Goal: Task Accomplishment & Management: Complete application form

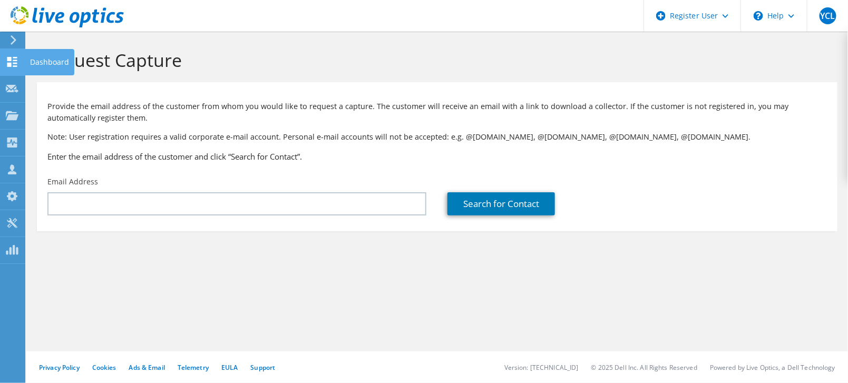
click at [42, 58] on div "Dashboard" at bounding box center [50, 62] width 50 height 26
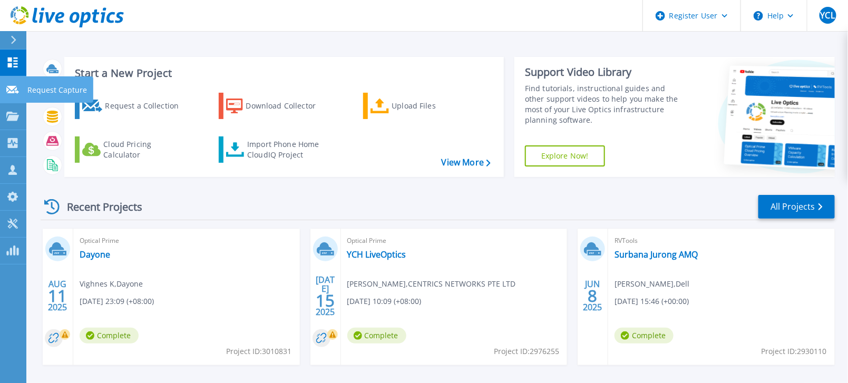
click at [36, 89] on p "Request Capture" at bounding box center [57, 89] width 60 height 27
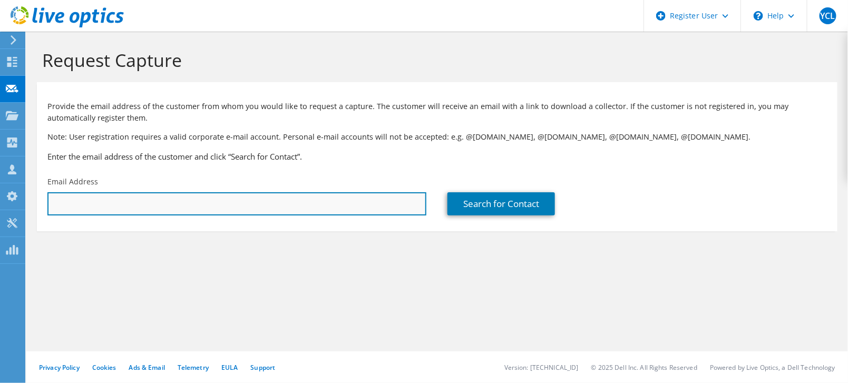
click at [382, 211] on input "text" at bounding box center [236, 203] width 379 height 23
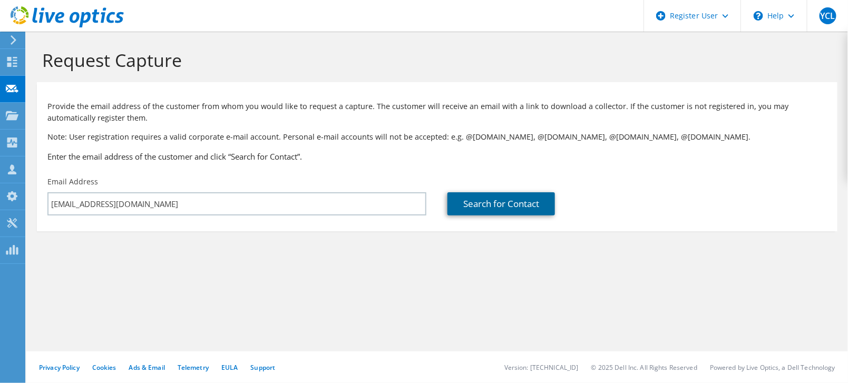
click at [500, 215] on link "Search for Contact" at bounding box center [502, 203] width 108 height 23
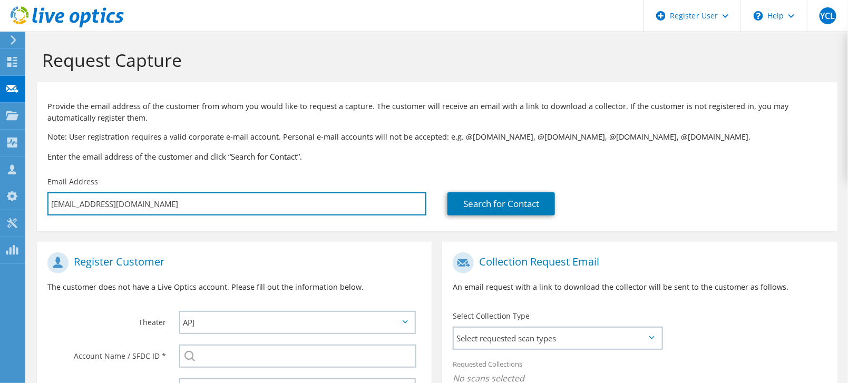
drag, startPoint x: 189, startPoint y: 205, endPoint x: -74, endPoint y: 188, distance: 263.0
click at [0, 188] on html "YCL Dell User Yoke Ching Lai Yoke.Ching.Lai@dell.com Dell My Profile Log Out \n…" at bounding box center [424, 191] width 848 height 383
type input "r"
type input "Select"
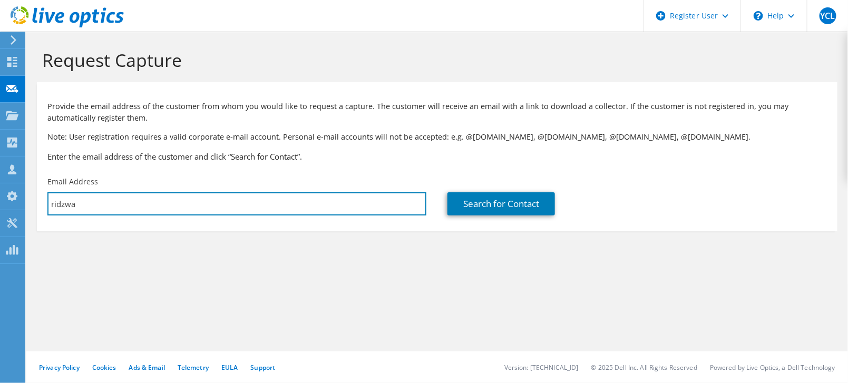
drag, startPoint x: 193, startPoint y: 202, endPoint x: -82, endPoint y: 170, distance: 276.6
click at [0, 170] on html "YCL Dell User Yoke Ching Lai Yoke.Ching.Lai@dell.com Dell My Profile Log Out \n…" at bounding box center [424, 191] width 848 height 383
paste input "n.suhairom@dayonedc.com"
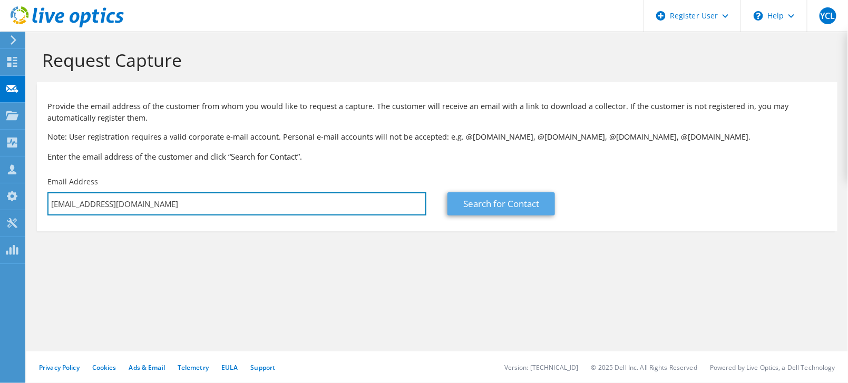
type input "ridzwan.suhairom@dayonedc.com"
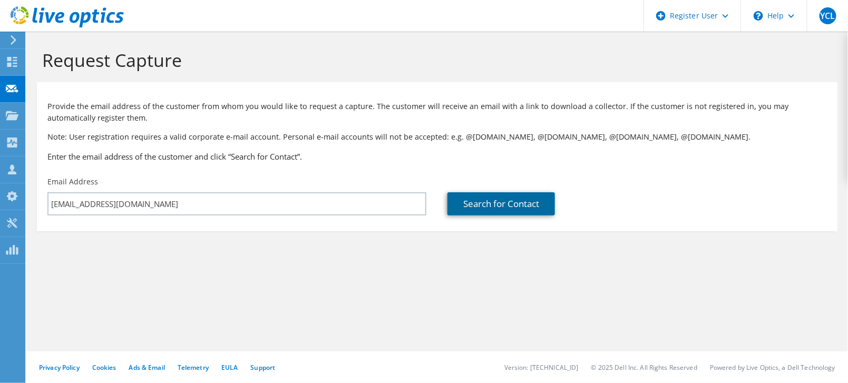
click at [453, 202] on link "Search for Contact" at bounding box center [502, 203] width 108 height 23
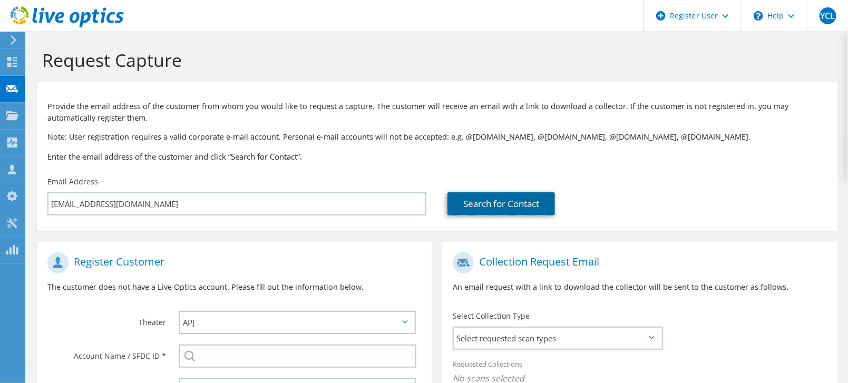
scroll to position [176, 0]
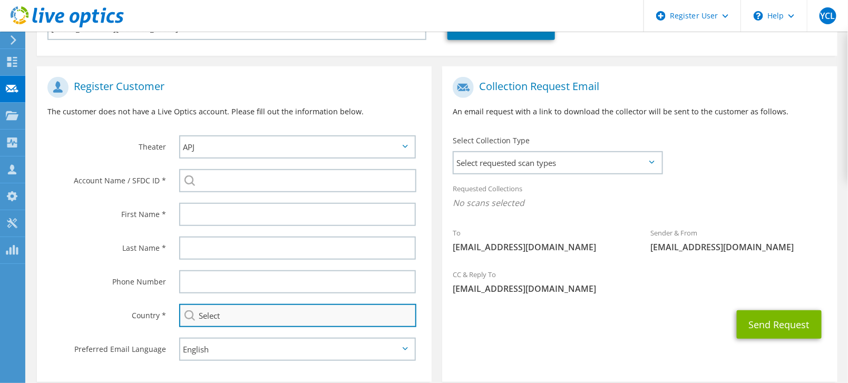
click at [334, 315] on input "Select" at bounding box center [298, 315] width 238 height 23
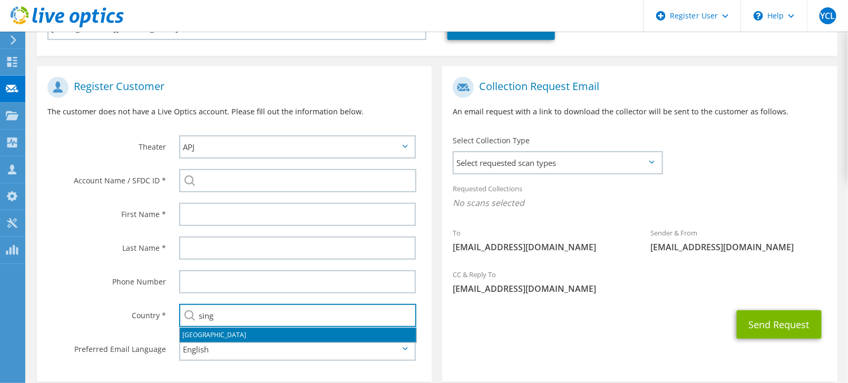
click at [236, 336] on li "[GEOGRAPHIC_DATA]" at bounding box center [298, 335] width 237 height 15
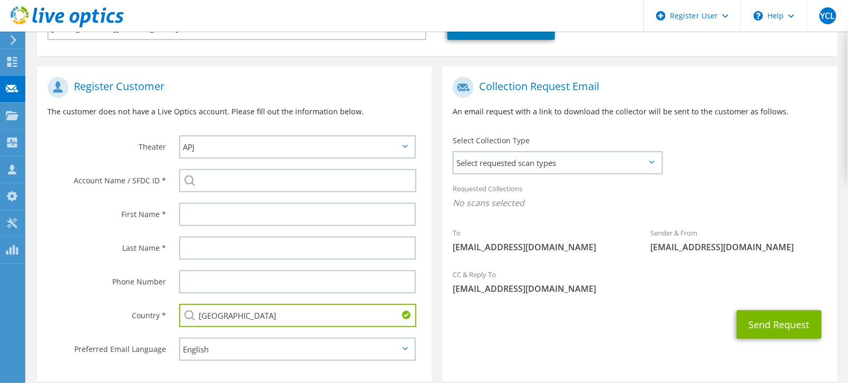
type input "[GEOGRAPHIC_DATA]"
click at [73, 246] on label "Last Name *" at bounding box center [106, 245] width 119 height 17
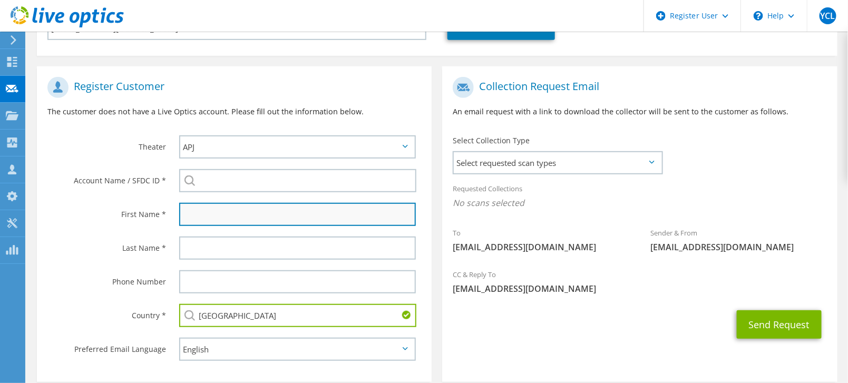
click at [239, 215] on input "text" at bounding box center [297, 214] width 237 height 23
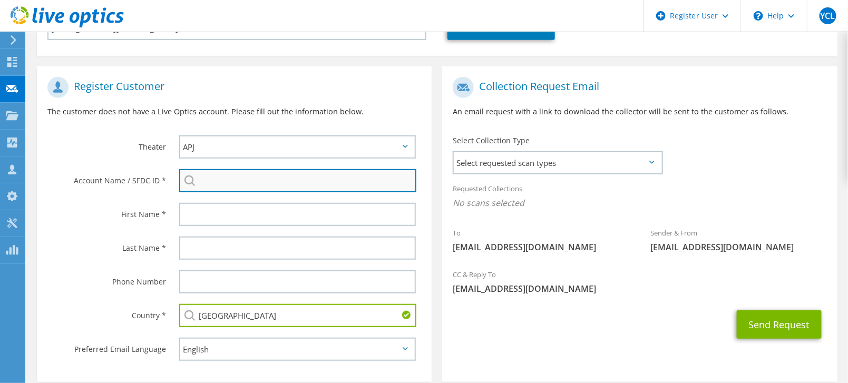
click at [241, 178] on input "search" at bounding box center [298, 180] width 238 height 23
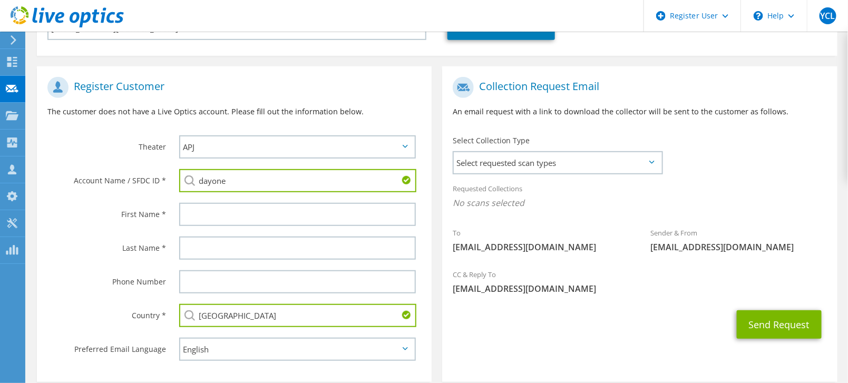
click at [256, 241] on section "Register Customer The customer does not have a Live Optics account. Please fill…" at bounding box center [234, 224] width 395 height 316
click at [238, 181] on input "dayone" at bounding box center [298, 180] width 238 height 23
drag, startPoint x: 238, startPoint y: 181, endPoint x: 114, endPoint y: 170, distance: 123.8
click at [114, 170] on div "Account Name / SFDC ID * dayone DayOne Co.,Ltd : 3403073465 DayOne Data Centers…" at bounding box center [234, 181] width 395 height 34
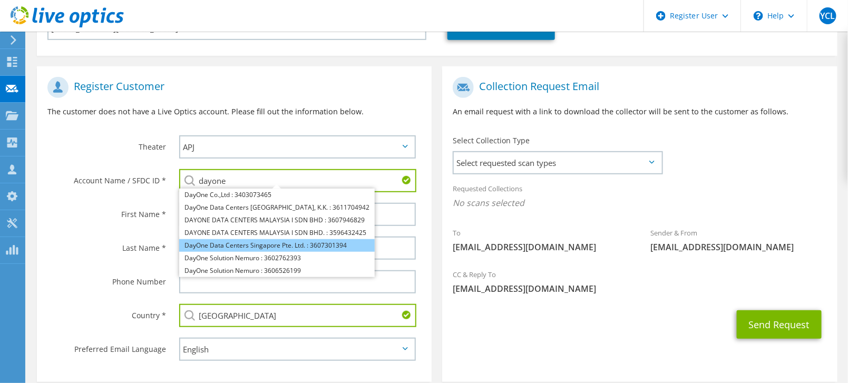
click at [247, 243] on li "DayOne Data Centers Singapore Pte. Ltd. : 3607301394" at bounding box center [277, 245] width 196 height 13
type input "DayOne Data Centers Singapore Pte. Ltd. : 3607301394"
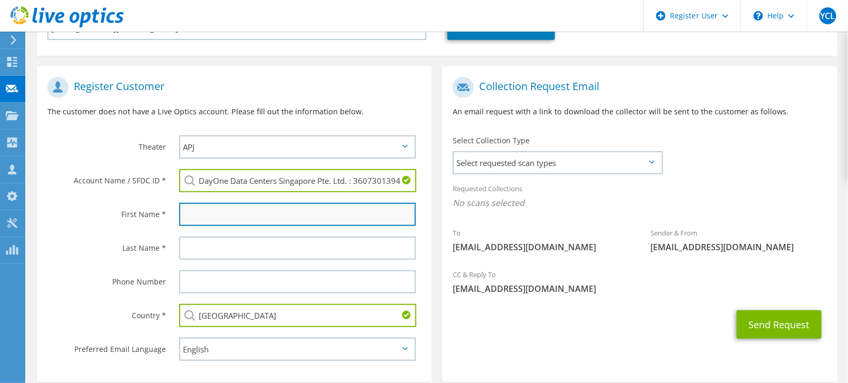
click at [189, 212] on input "text" at bounding box center [297, 214] width 237 height 23
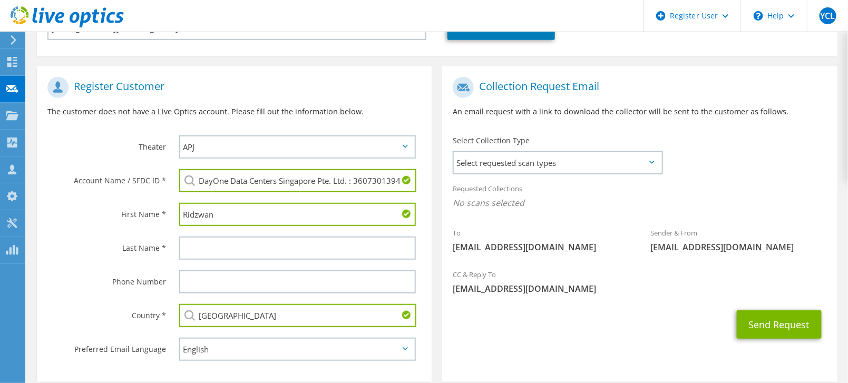
type input "Ridzwan"
drag, startPoint x: 66, startPoint y: 240, endPoint x: 87, endPoint y: 245, distance: 22.1
click at [66, 240] on label "Last Name *" at bounding box center [106, 245] width 119 height 17
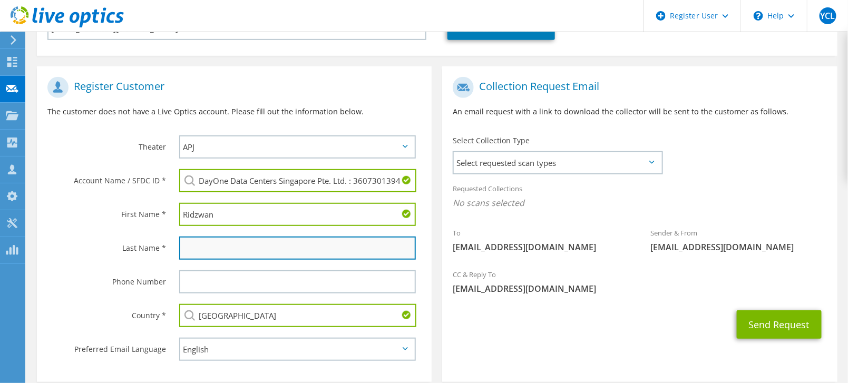
click at [230, 252] on input "text" at bounding box center [297, 248] width 237 height 23
paste input "Suhairom"
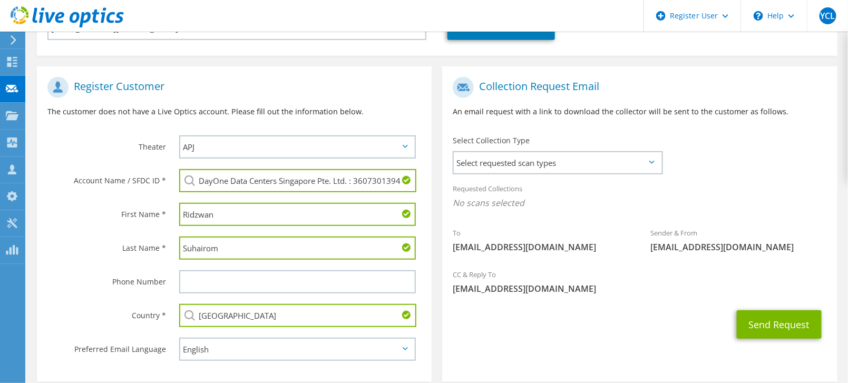
type input "Suhairom"
click at [47, 273] on label "Phone Number" at bounding box center [106, 278] width 119 height 17
click at [595, 162] on span "Select requested scan types" at bounding box center [557, 162] width 207 height 21
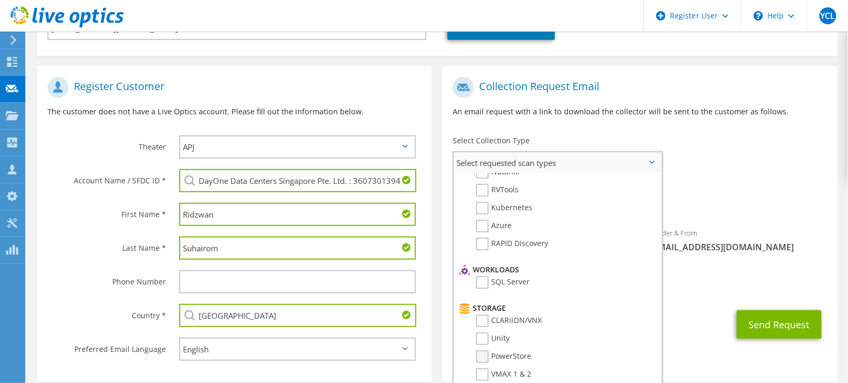
scroll to position [117, 0]
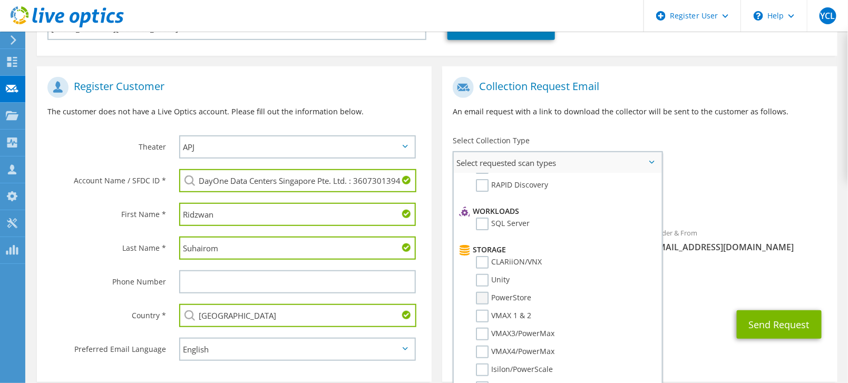
click at [487, 296] on label "PowerStore" at bounding box center [503, 298] width 55 height 13
click at [0, 0] on input "PowerStore" at bounding box center [0, 0] width 0 height 0
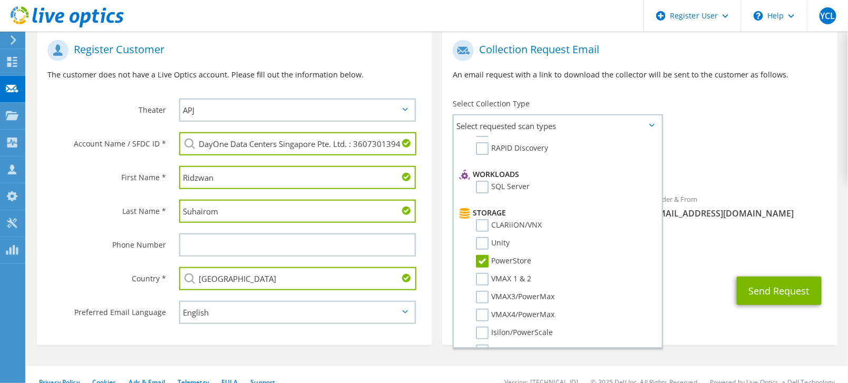
scroll to position [227, 0]
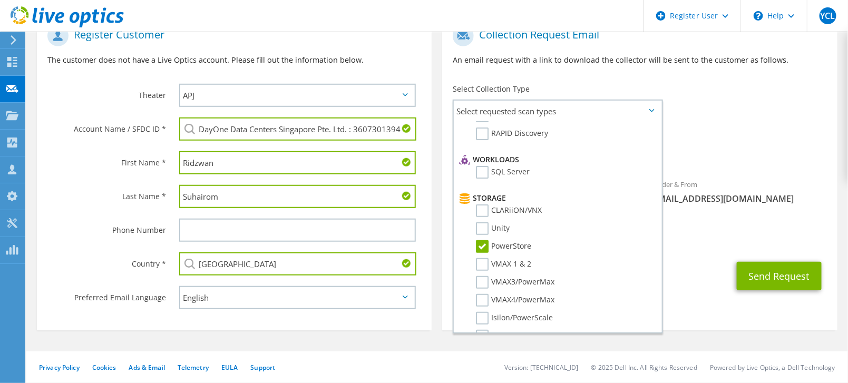
click at [654, 110] on icon at bounding box center [651, 110] width 5 height 3
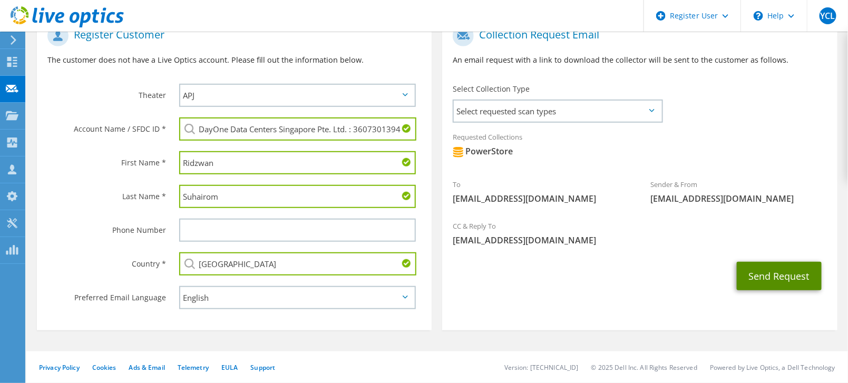
click at [760, 275] on button "Send Request" at bounding box center [779, 276] width 85 height 28
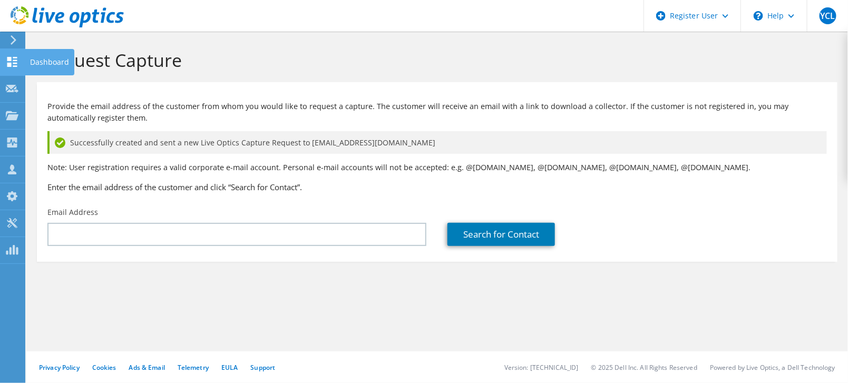
click at [31, 62] on div "Dashboard" at bounding box center [50, 62] width 50 height 26
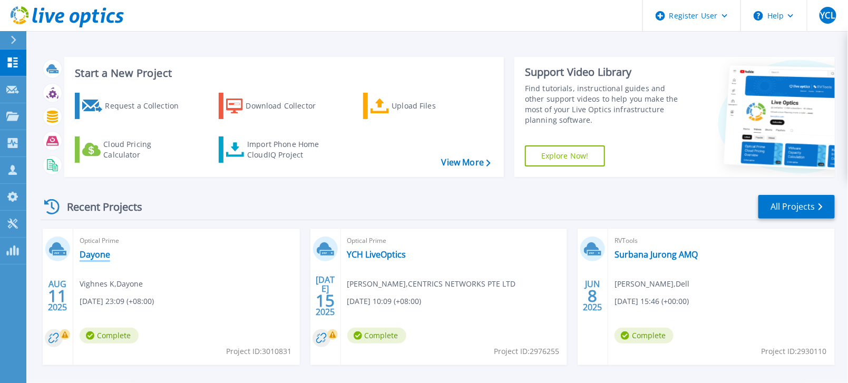
click at [105, 256] on link "Dayone" at bounding box center [95, 254] width 31 height 11
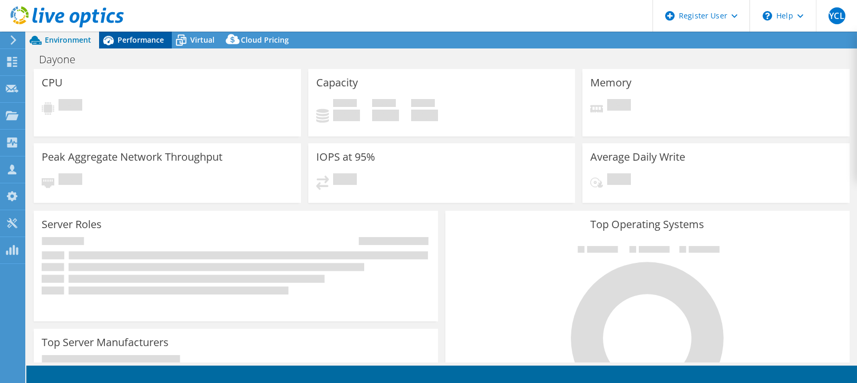
select select "USD"
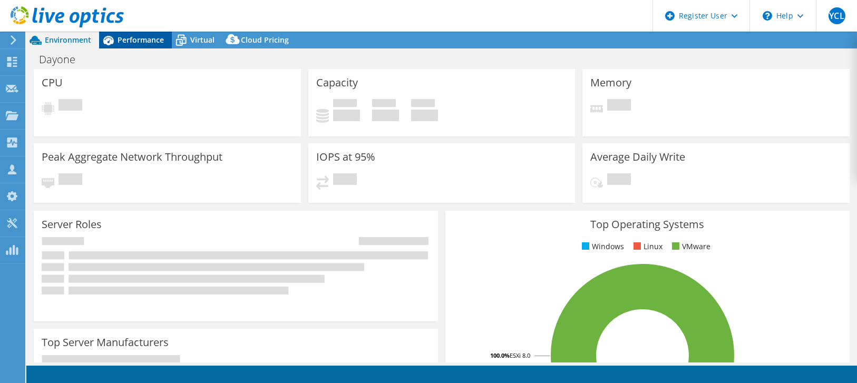
select select "[GEOGRAPHIC_DATA]"
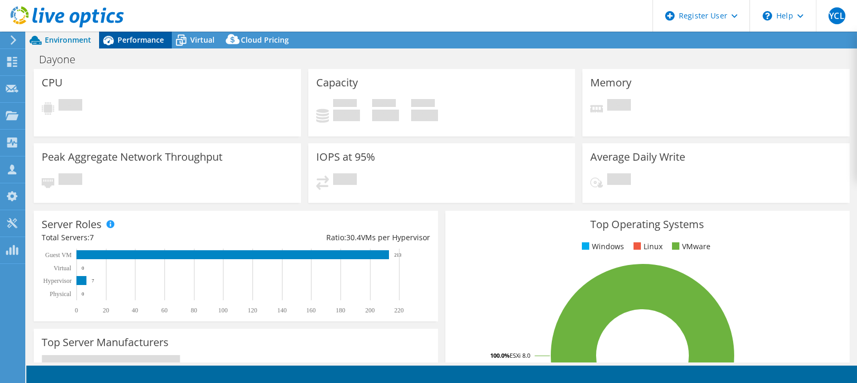
click at [131, 36] on span "Performance" at bounding box center [141, 40] width 46 height 10
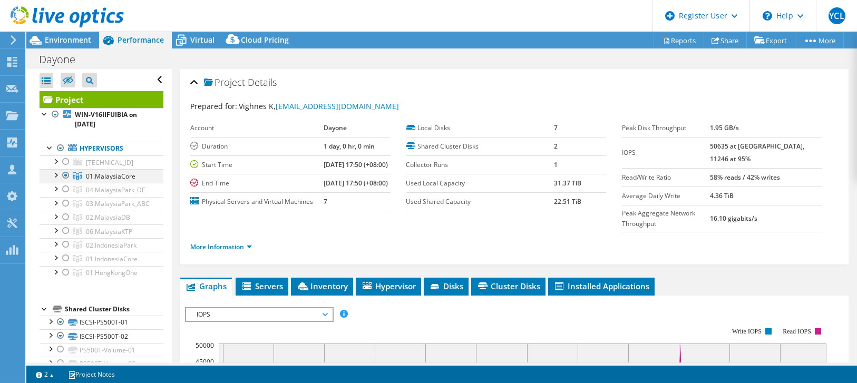
click at [57, 172] on div at bounding box center [55, 174] width 11 height 11
